Goal: Check status: Check status

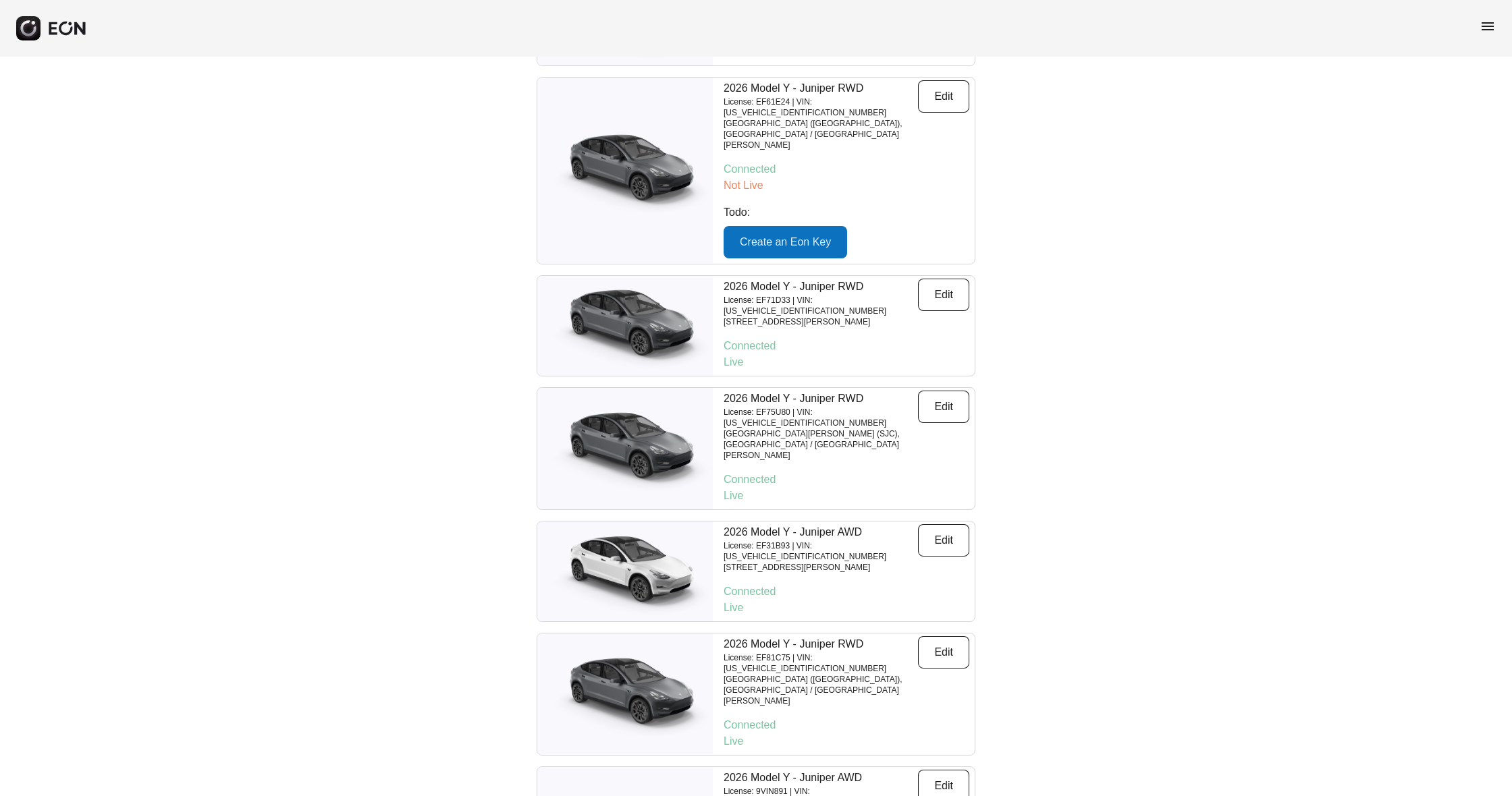
scroll to position [3163, 0]
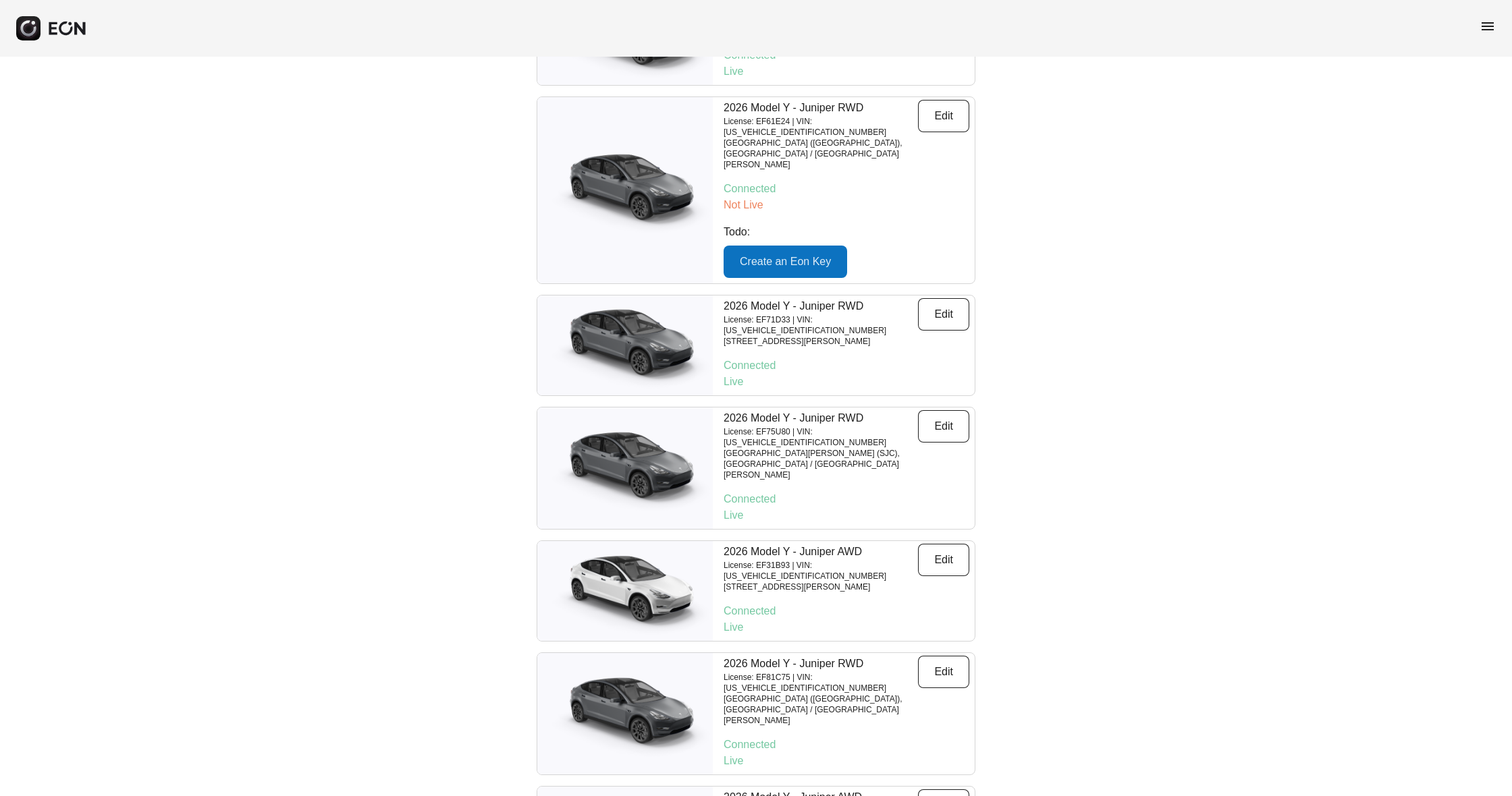
click at [1485, 28] on span "menu" at bounding box center [1487, 26] width 16 height 16
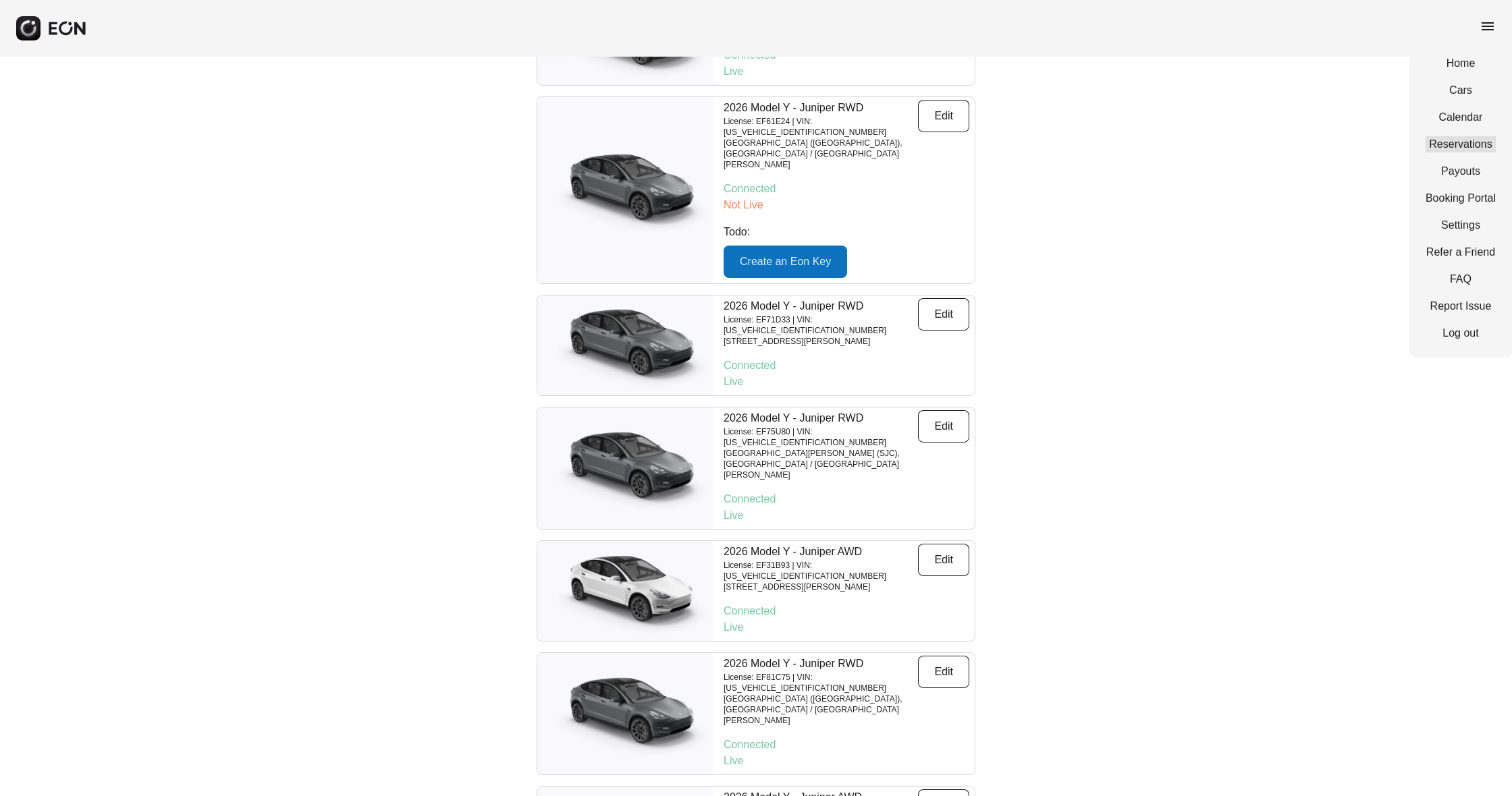
click at [1470, 139] on link "Reservations" at bounding box center [1460, 144] width 70 height 16
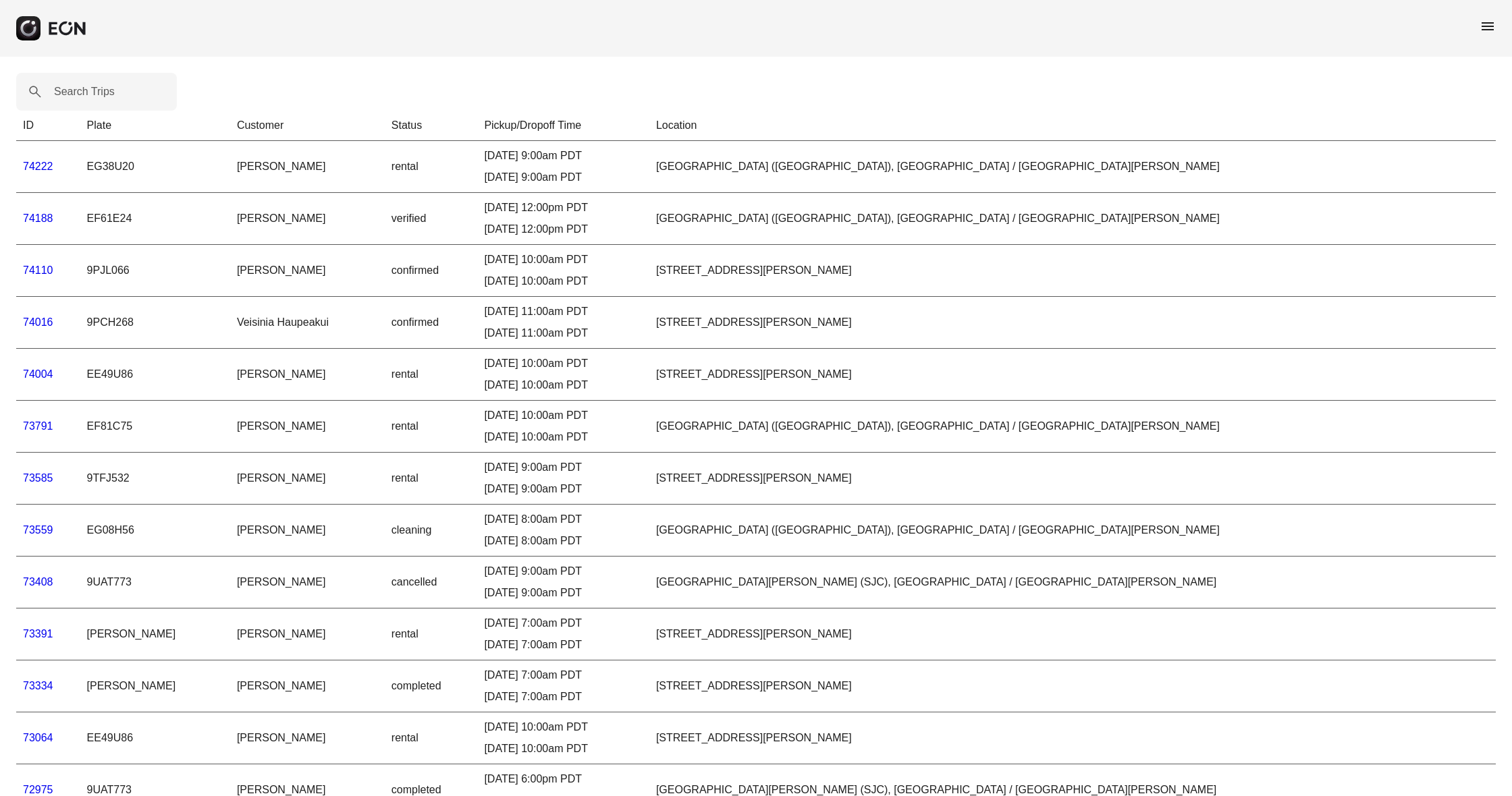
click at [620, 125] on th "Pickup/Dropoff Time" at bounding box center [562, 125] width 171 height 30
click at [33, 168] on link "74222" at bounding box center [38, 166] width 30 height 12
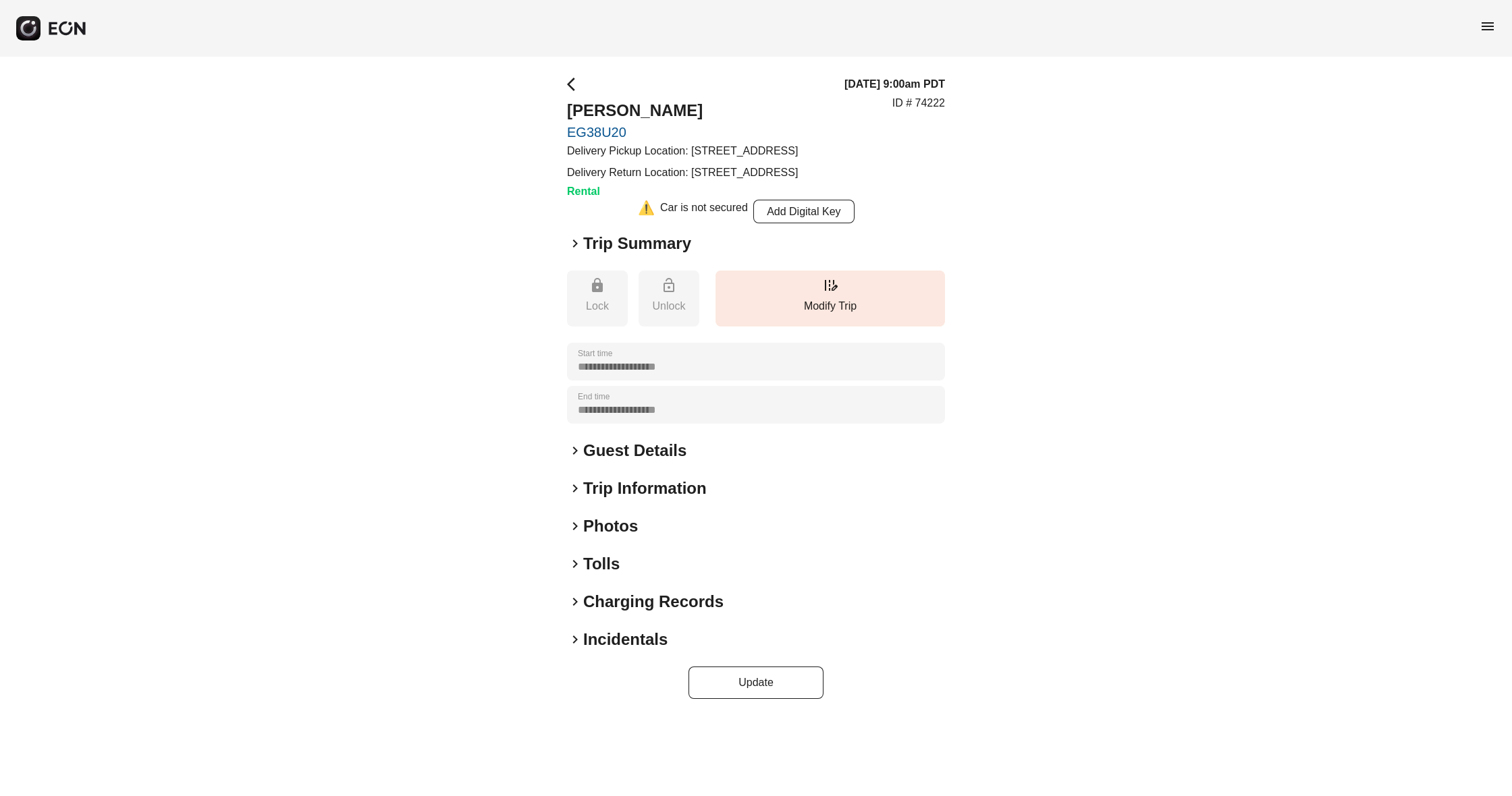
click at [572, 252] on span "keyboard_arrow_right" at bounding box center [575, 243] width 16 height 16
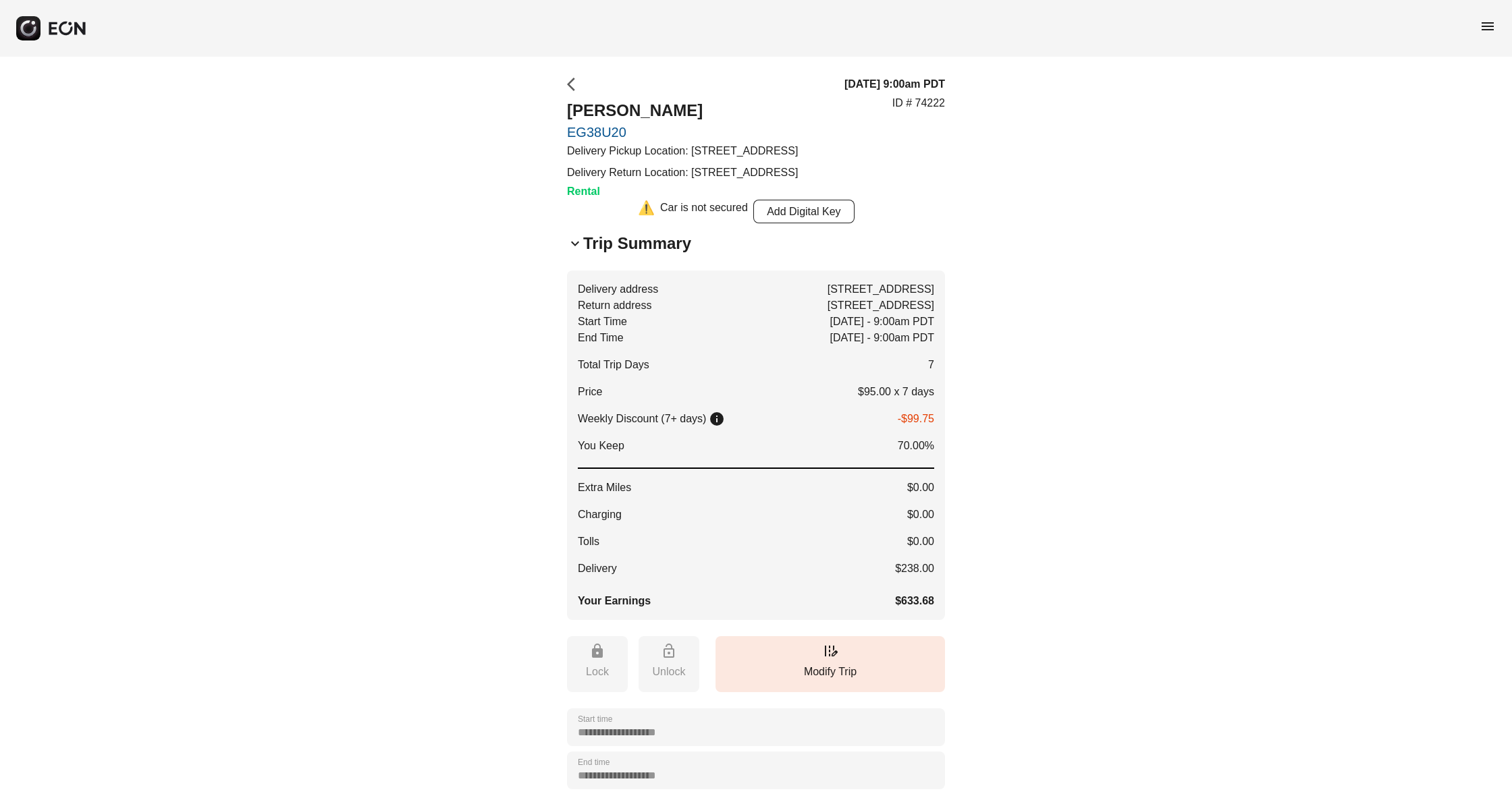
click at [576, 87] on span "arrow_back_ios" at bounding box center [575, 84] width 16 height 16
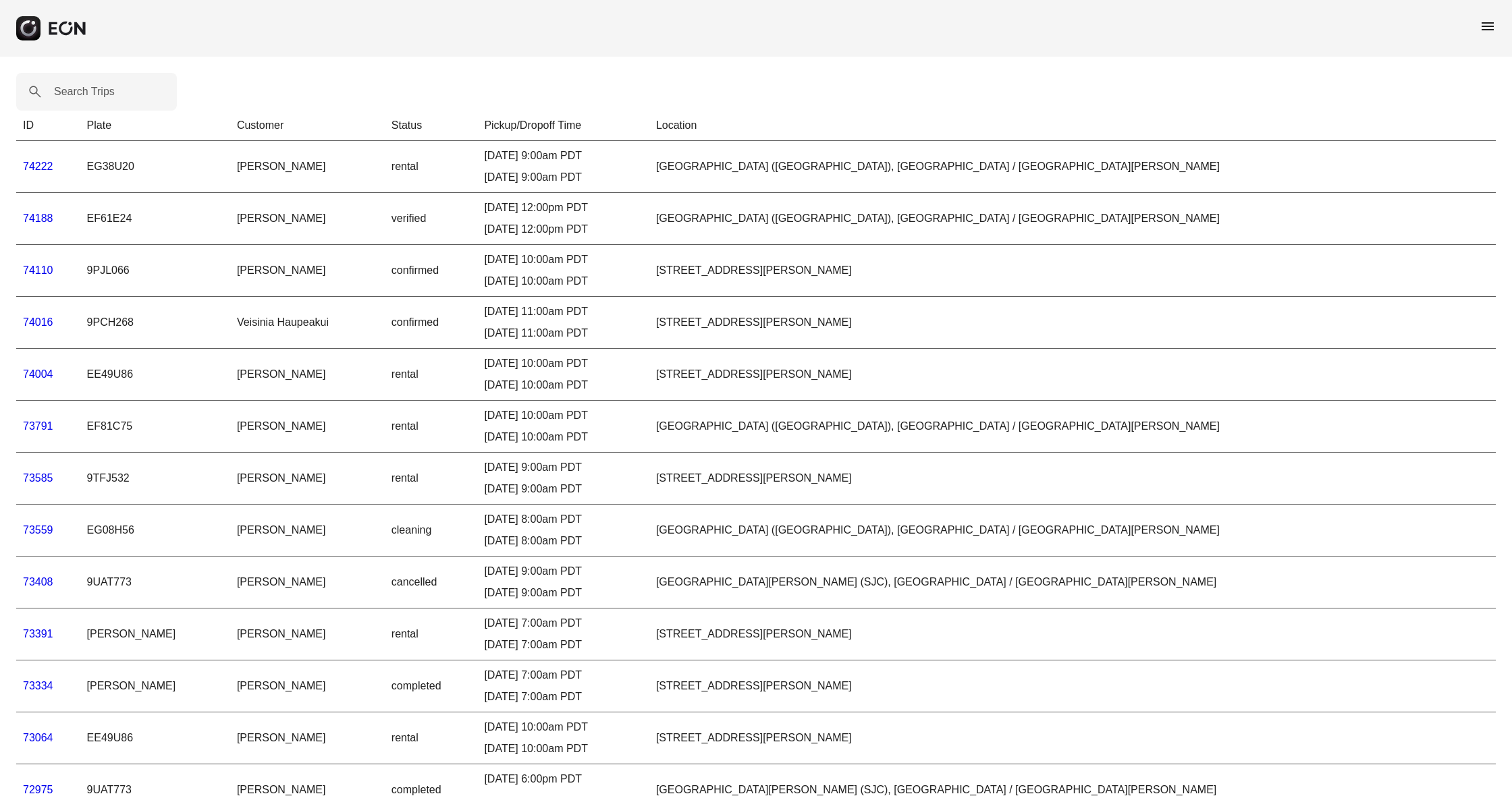
click at [46, 162] on link "74222" at bounding box center [38, 166] width 30 height 12
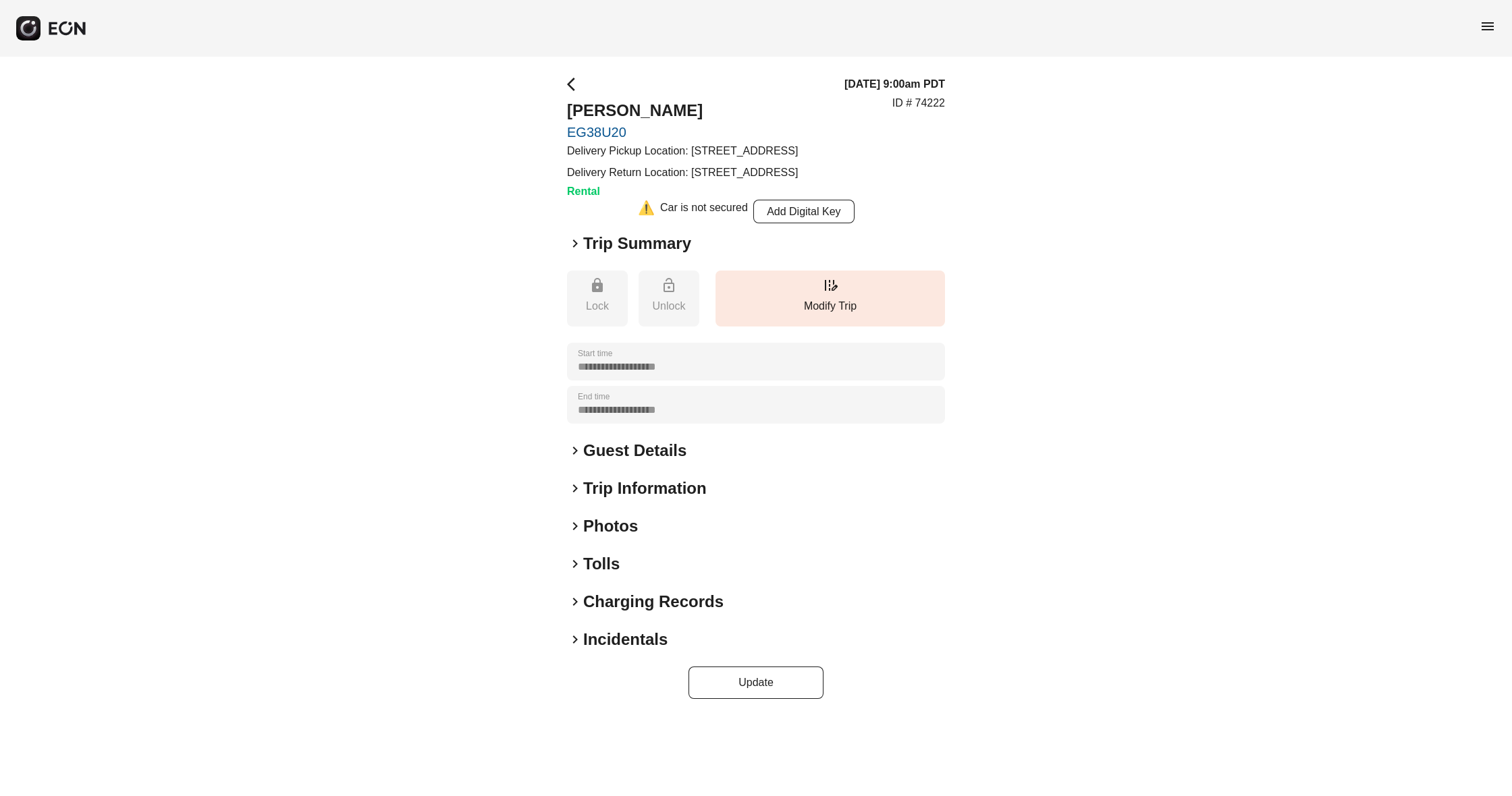
click at [578, 252] on span "keyboard_arrow_right" at bounding box center [575, 243] width 16 height 16
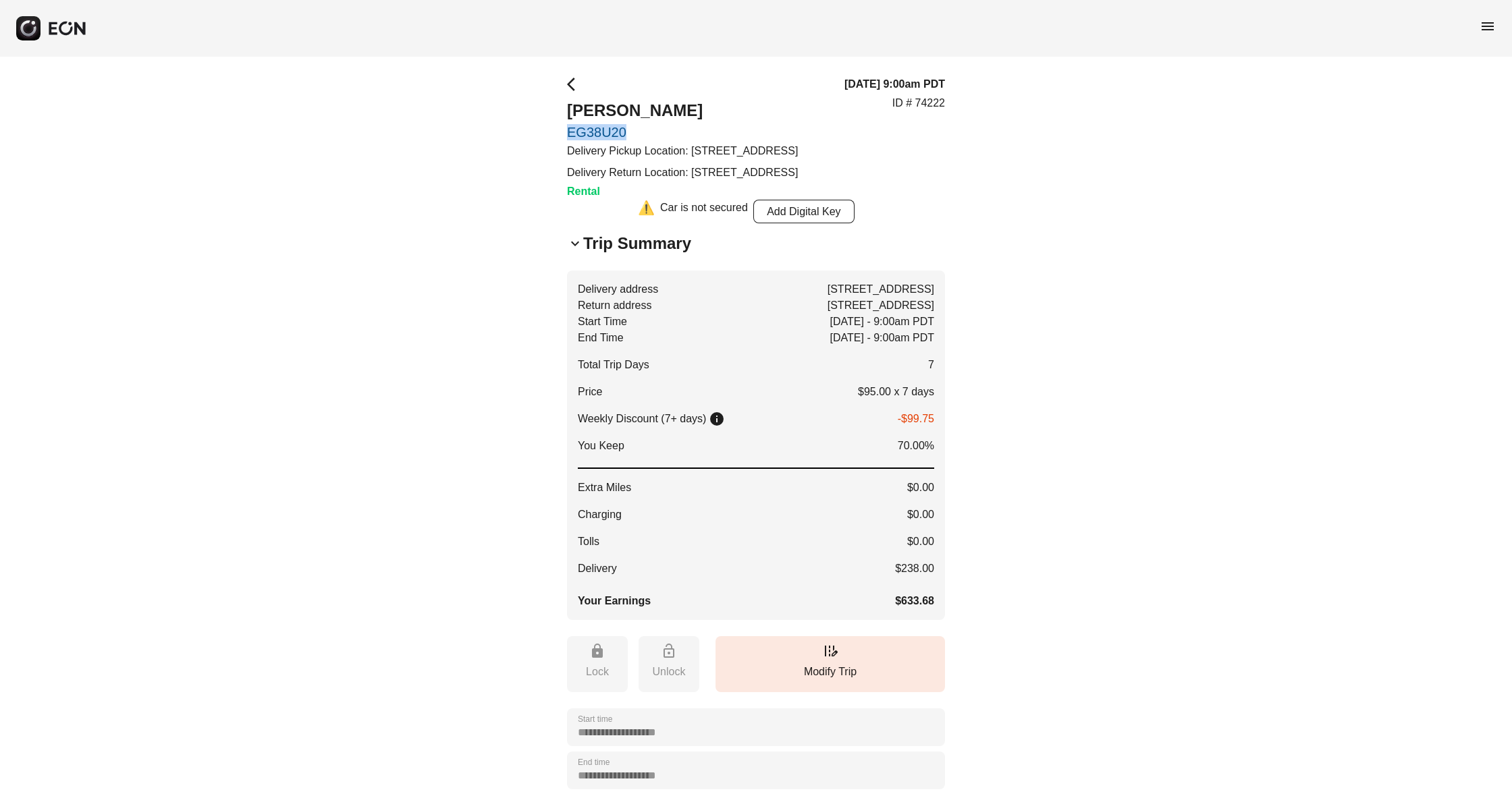
drag, startPoint x: 566, startPoint y: 127, endPoint x: 625, endPoint y: 132, distance: 59.2
click at [625, 132] on div "**********" at bounding box center [756, 570] width 1512 height 1028
copy link "EG38U20"
